Goal: Transaction & Acquisition: Purchase product/service

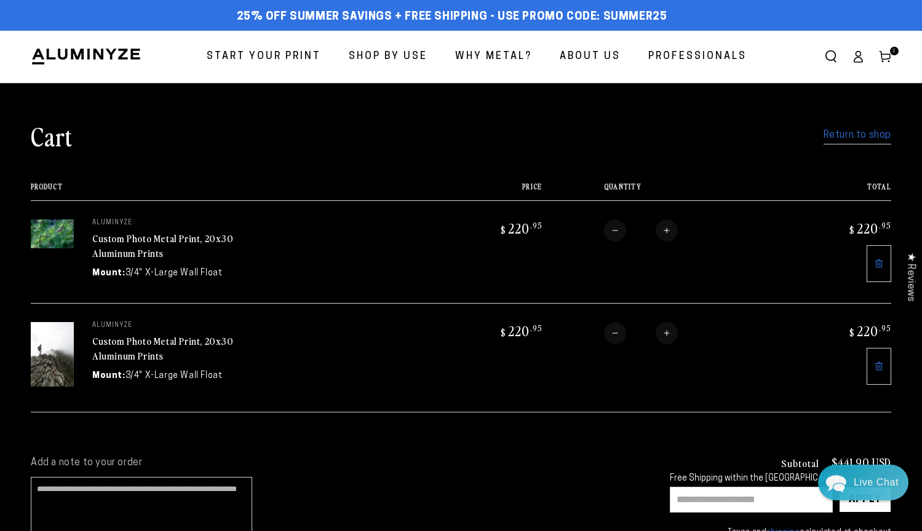
click at [292, 55] on span "Start Your Print" at bounding box center [264, 57] width 114 height 18
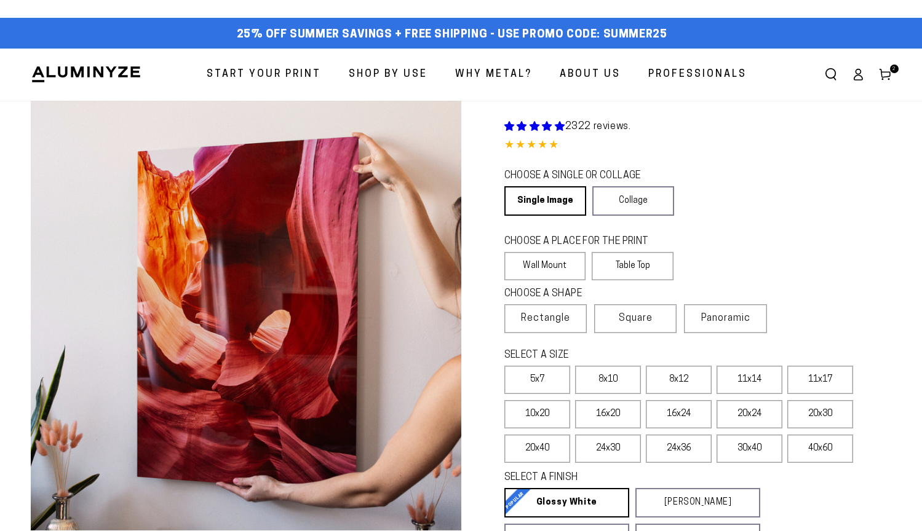
select select "**********"
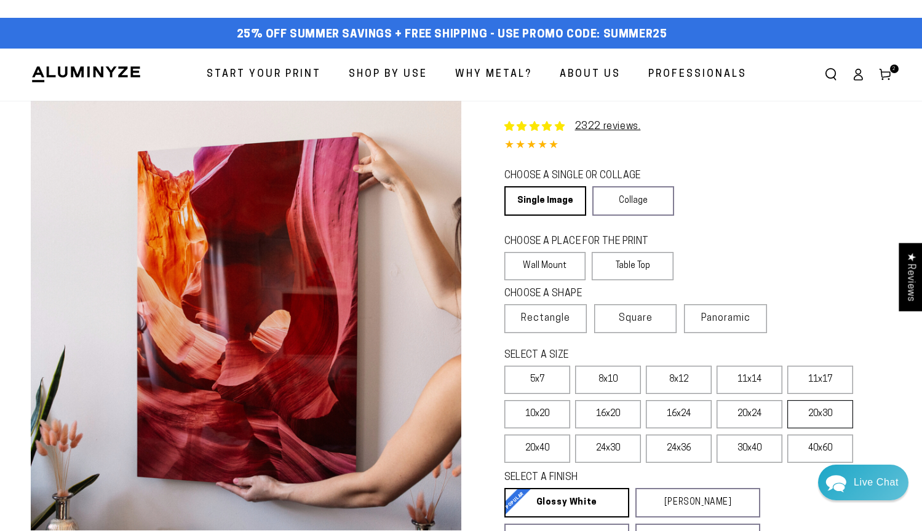
click at [811, 414] on label "20x30" at bounding box center [820, 414] width 66 height 28
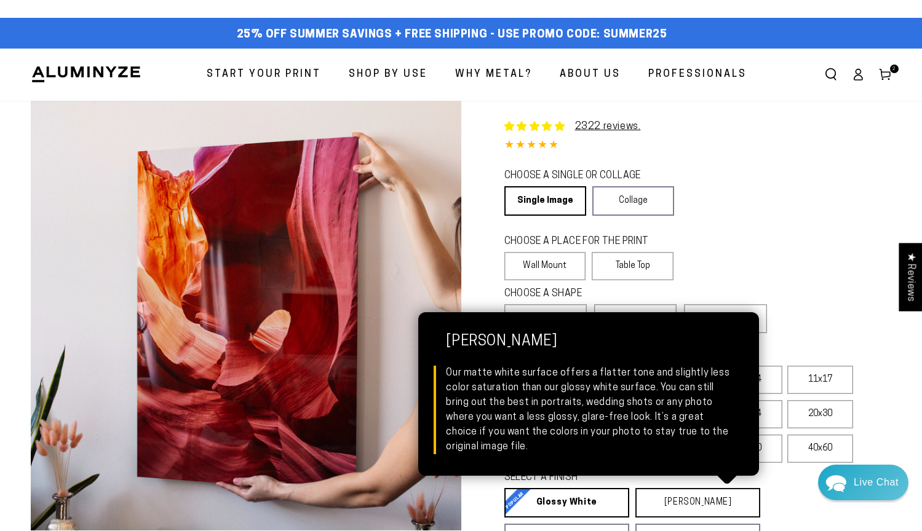
click at [694, 507] on link "Matte White Matte White Our matte white surface offers a flatter tone and sligh…" at bounding box center [697, 503] width 125 height 30
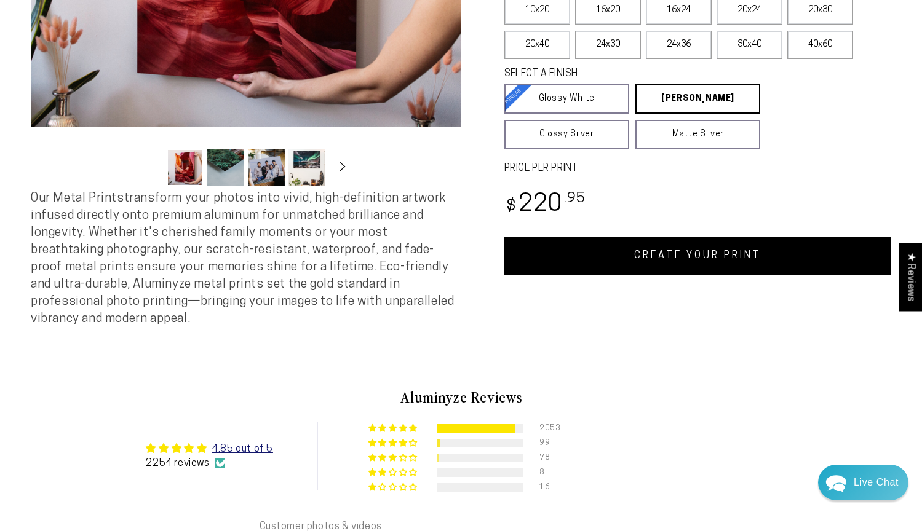
scroll to position [444, 0]
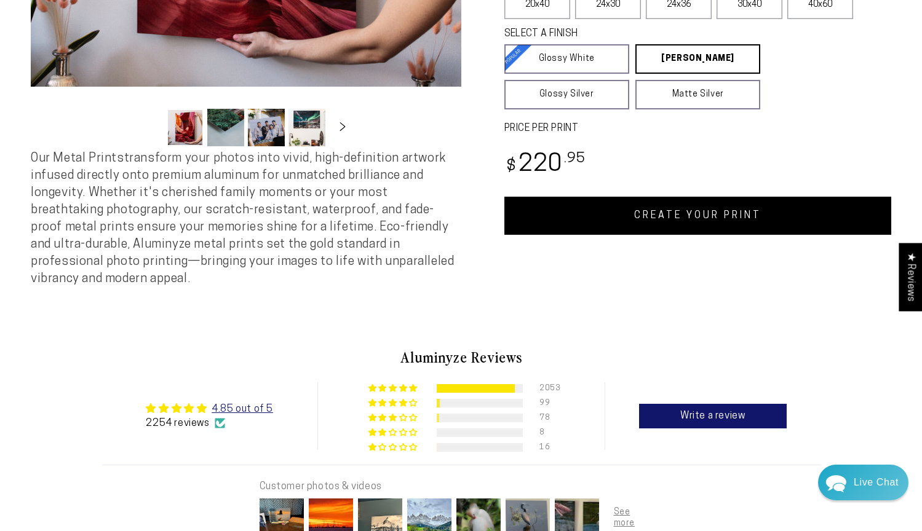
click at [734, 219] on link "CREATE YOUR PRINT" at bounding box center [697, 216] width 387 height 38
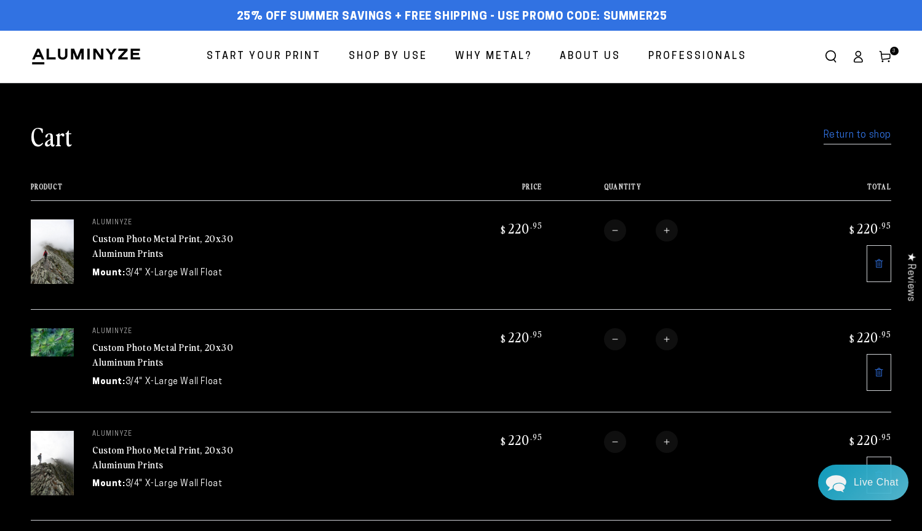
click at [271, 54] on span "Start Your Print" at bounding box center [264, 57] width 114 height 18
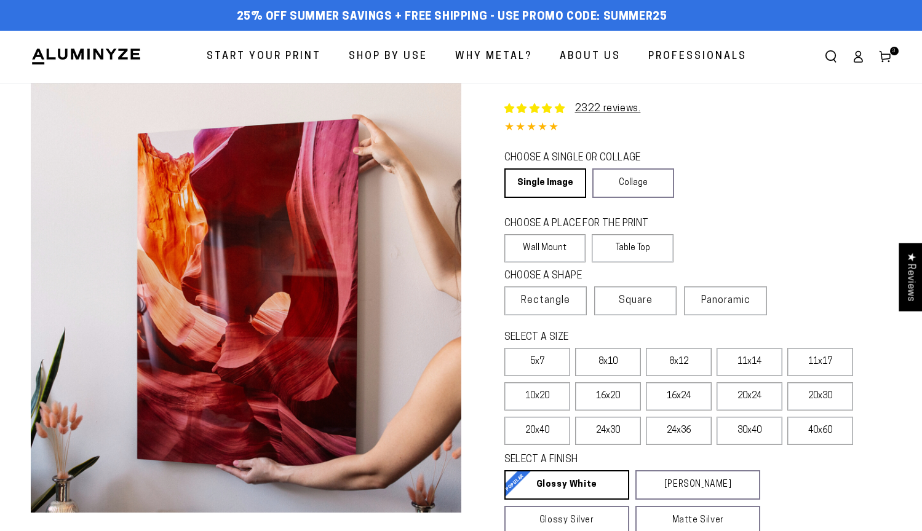
select select "**********"
click at [827, 404] on label "20x30" at bounding box center [820, 397] width 66 height 28
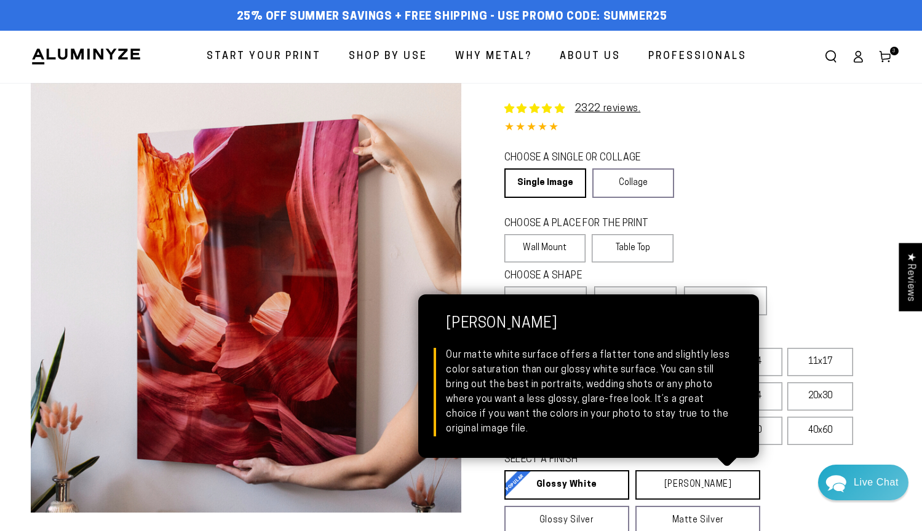
click at [705, 491] on link "[PERSON_NAME] Matte White Our matte white surface offers a flatter tone and sli…" at bounding box center [697, 485] width 125 height 30
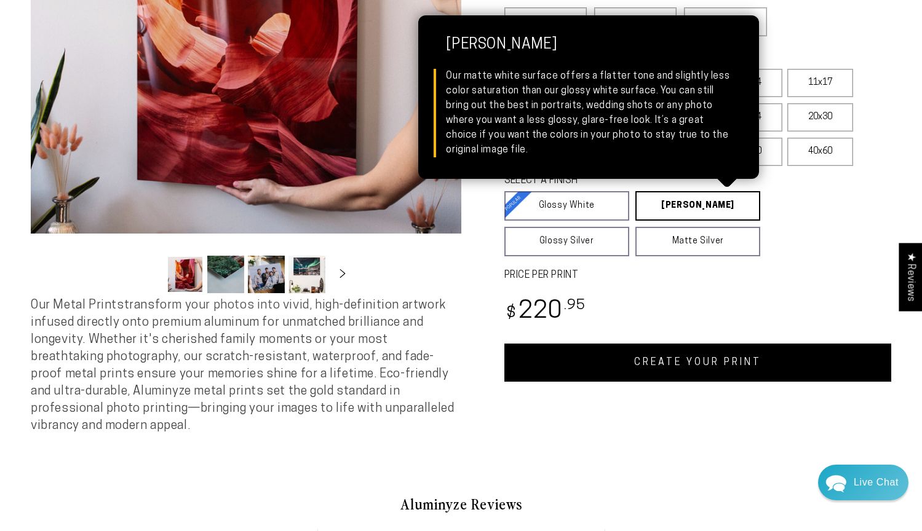
scroll to position [293, 0]
